Goal: Transaction & Acquisition: Purchase product/service

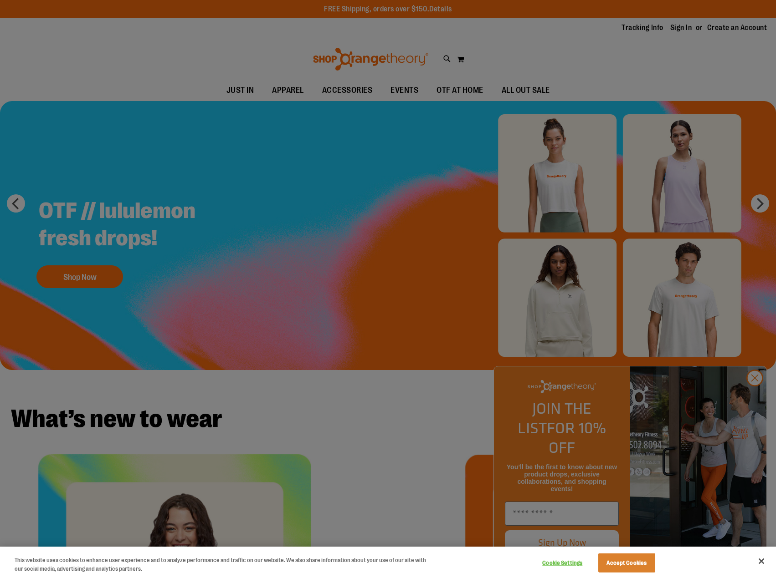
click at [462, 89] on div at bounding box center [388, 289] width 776 height 578
click at [643, 564] on button "Accept Cookies" at bounding box center [626, 563] width 57 height 19
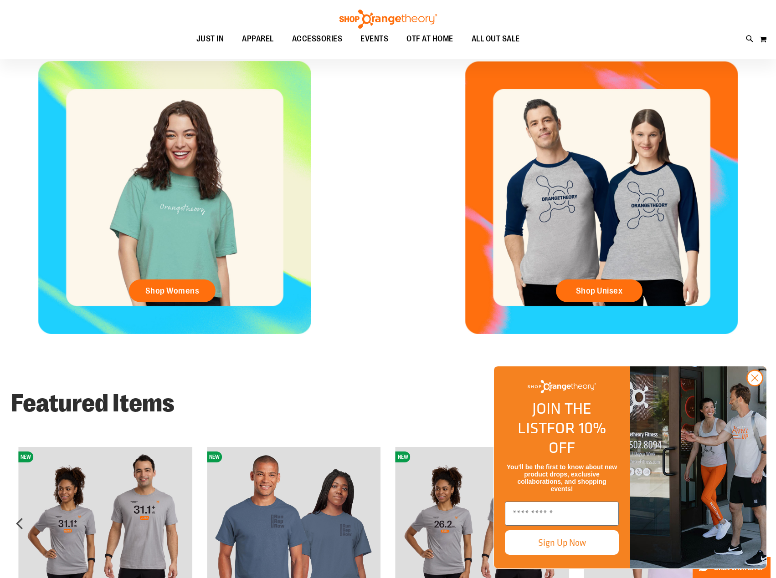
scroll to position [455, 0]
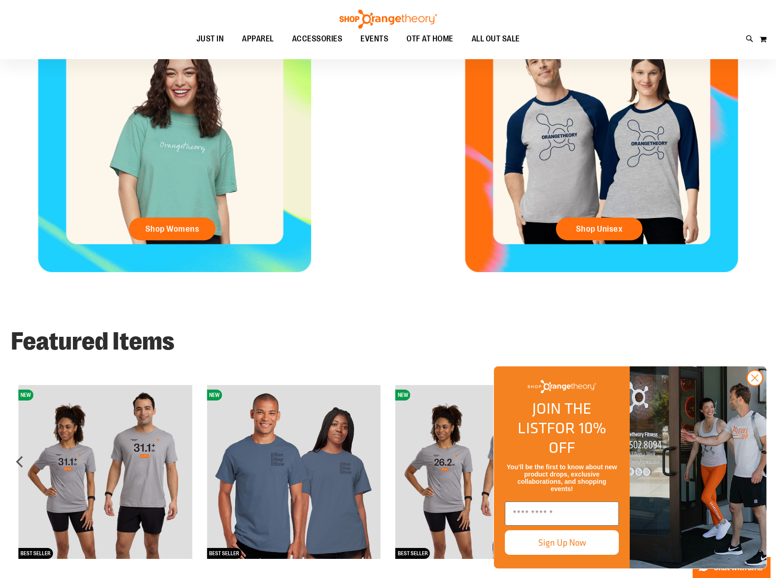
drag, startPoint x: 754, startPoint y: 398, endPoint x: 747, endPoint y: 393, distance: 8.6
click at [754, 382] on icon "Close dialog" at bounding box center [755, 378] width 6 height 6
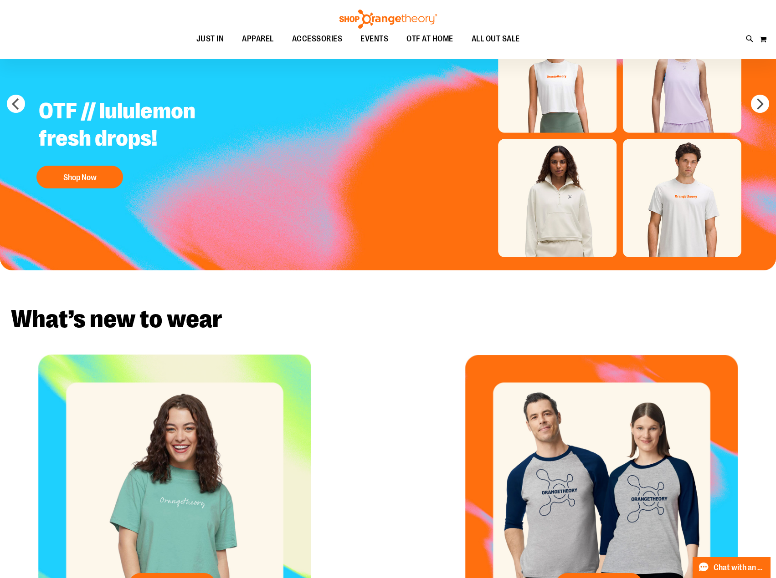
scroll to position [0, 0]
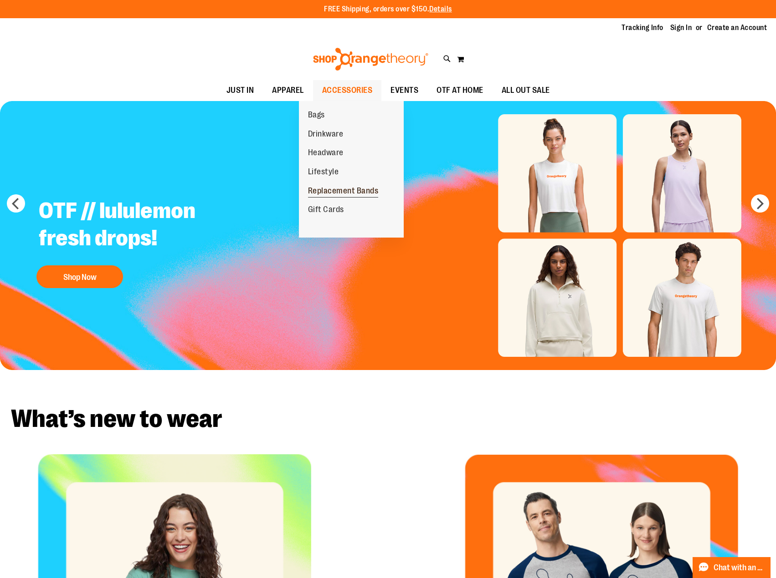
click at [342, 188] on span "Replacement Bands" at bounding box center [343, 191] width 71 height 11
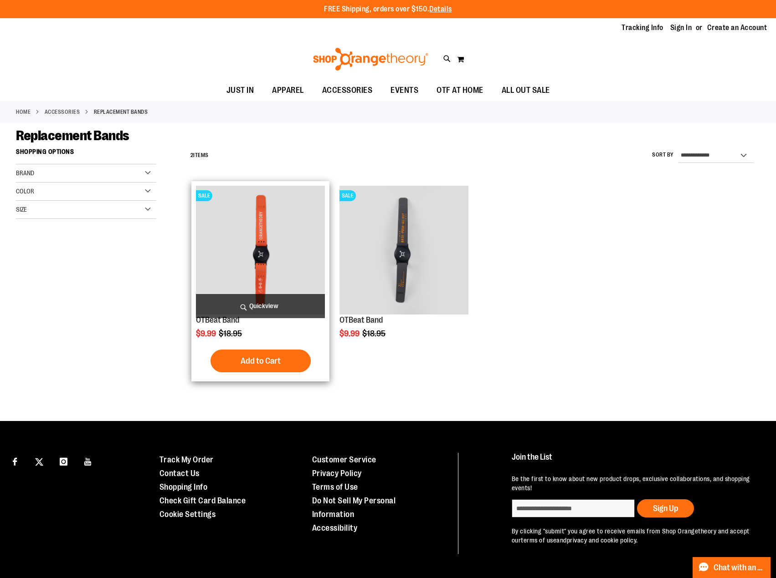
click at [264, 253] on img "product" at bounding box center [260, 250] width 128 height 128
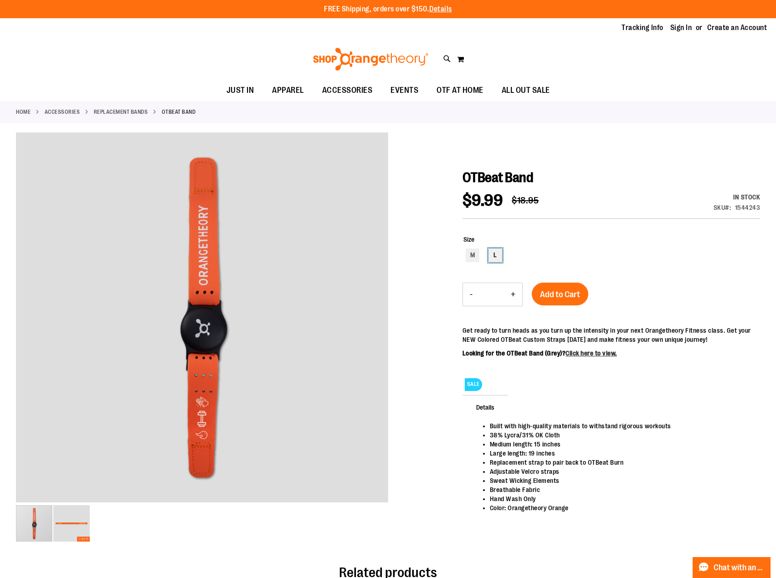
click at [494, 255] on div "L" at bounding box center [495, 256] width 14 height 14
type input "***"
